Goal: Information Seeking & Learning: Learn about a topic

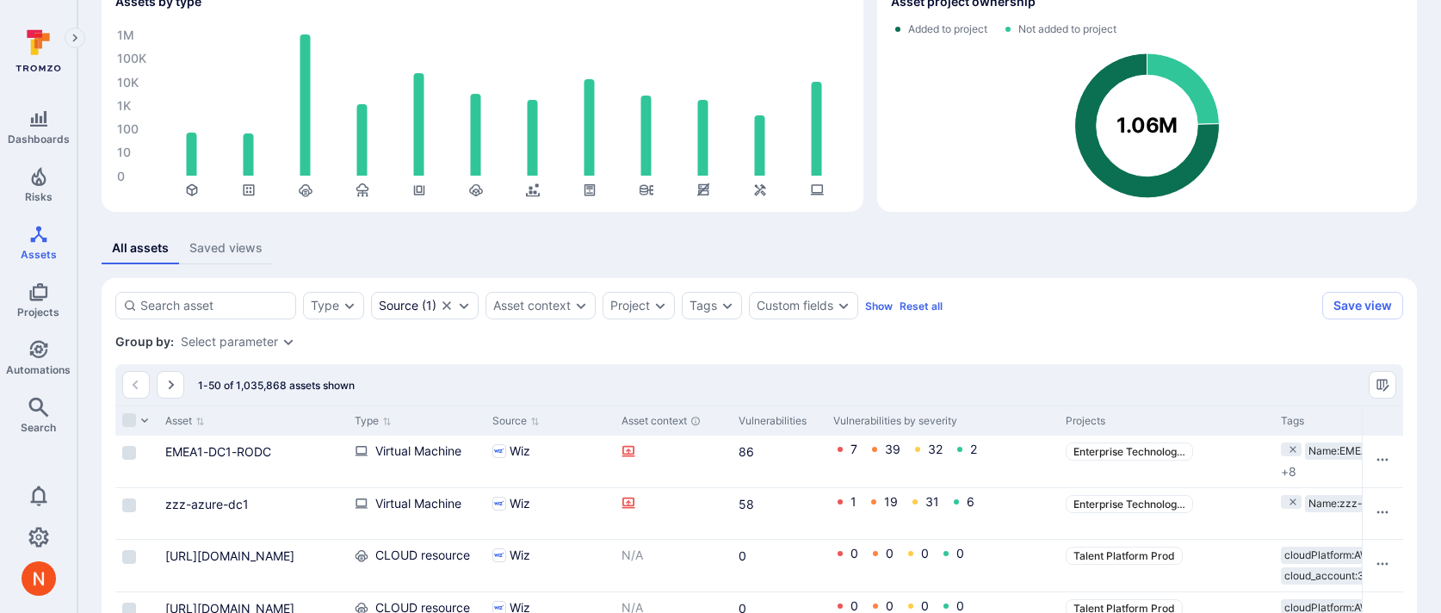
scroll to position [244, 0]
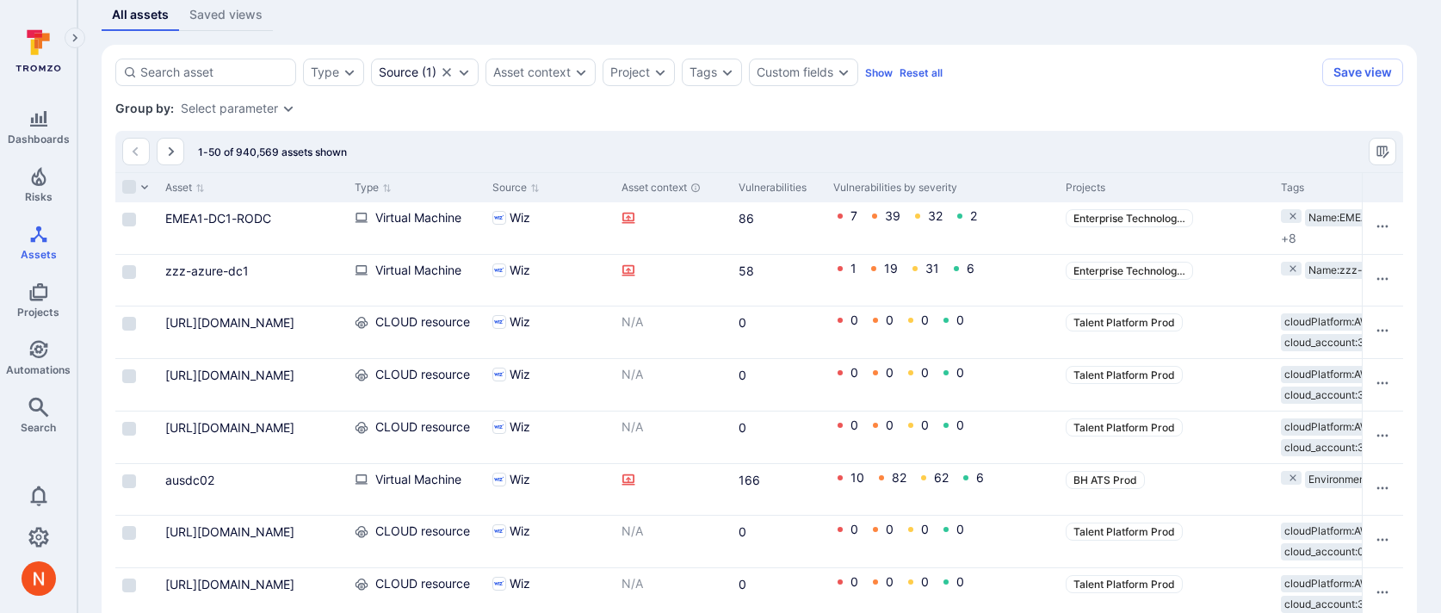
scroll to position [350, 0]
